Goal: Find specific page/section: Find specific page/section

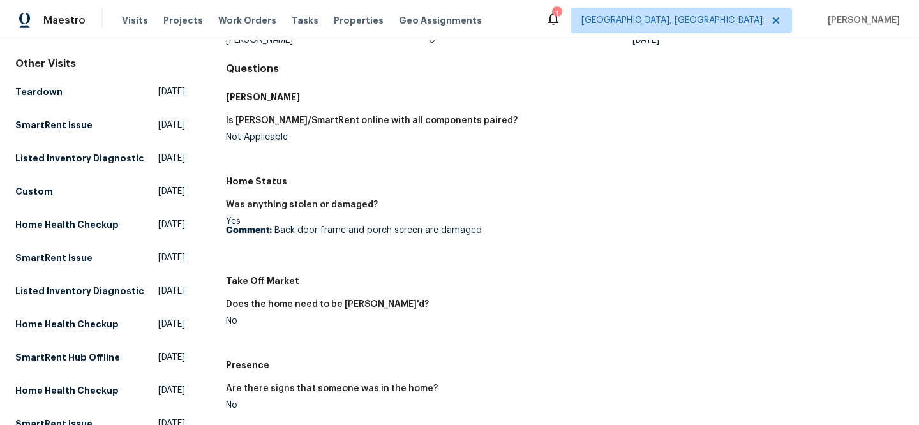
scroll to position [114, 0]
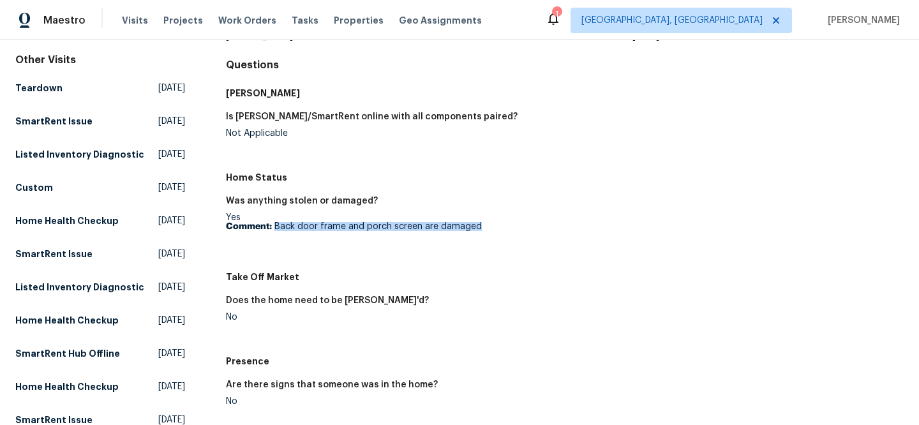
drag, startPoint x: 273, startPoint y: 225, endPoint x: 476, endPoint y: 227, distance: 203.7
click at [476, 227] on p "Comment: Back door frame and porch screen are damaged" at bounding box center [390, 226] width 329 height 9
copy p "Back door frame and porch screen are damaged"
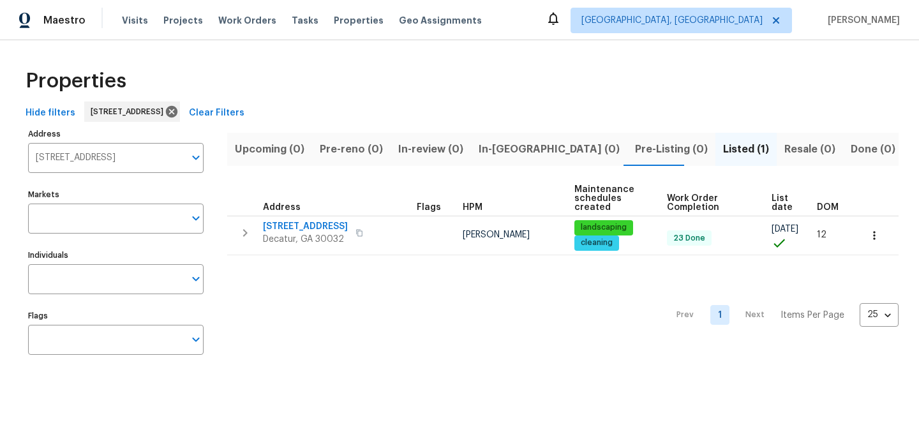
click at [245, 116] on span "Clear Filters" at bounding box center [217, 113] width 56 height 16
